Goal: Task Accomplishment & Management: Manage account settings

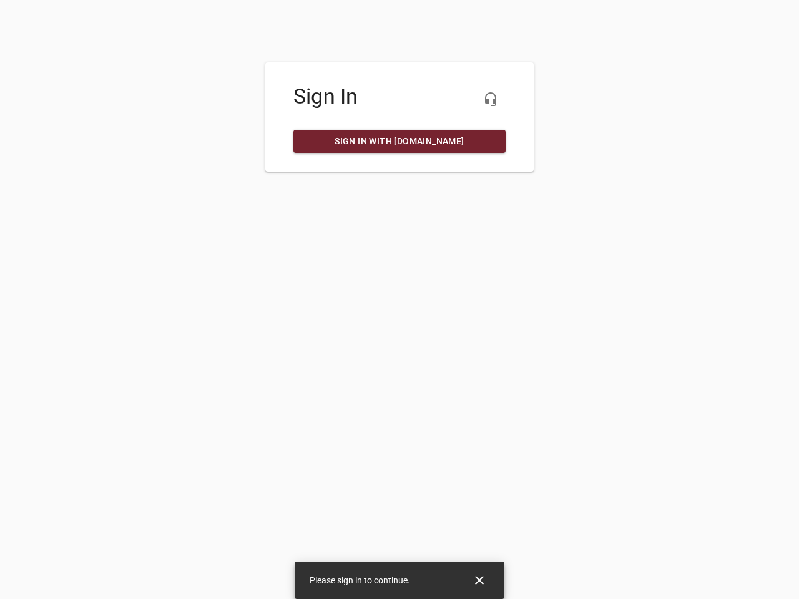
click at [491, 99] on icon "button" at bounding box center [490, 99] width 15 height 15
click at [480, 581] on icon "Close" at bounding box center [479, 580] width 9 height 9
